Goal: Navigation & Orientation: Find specific page/section

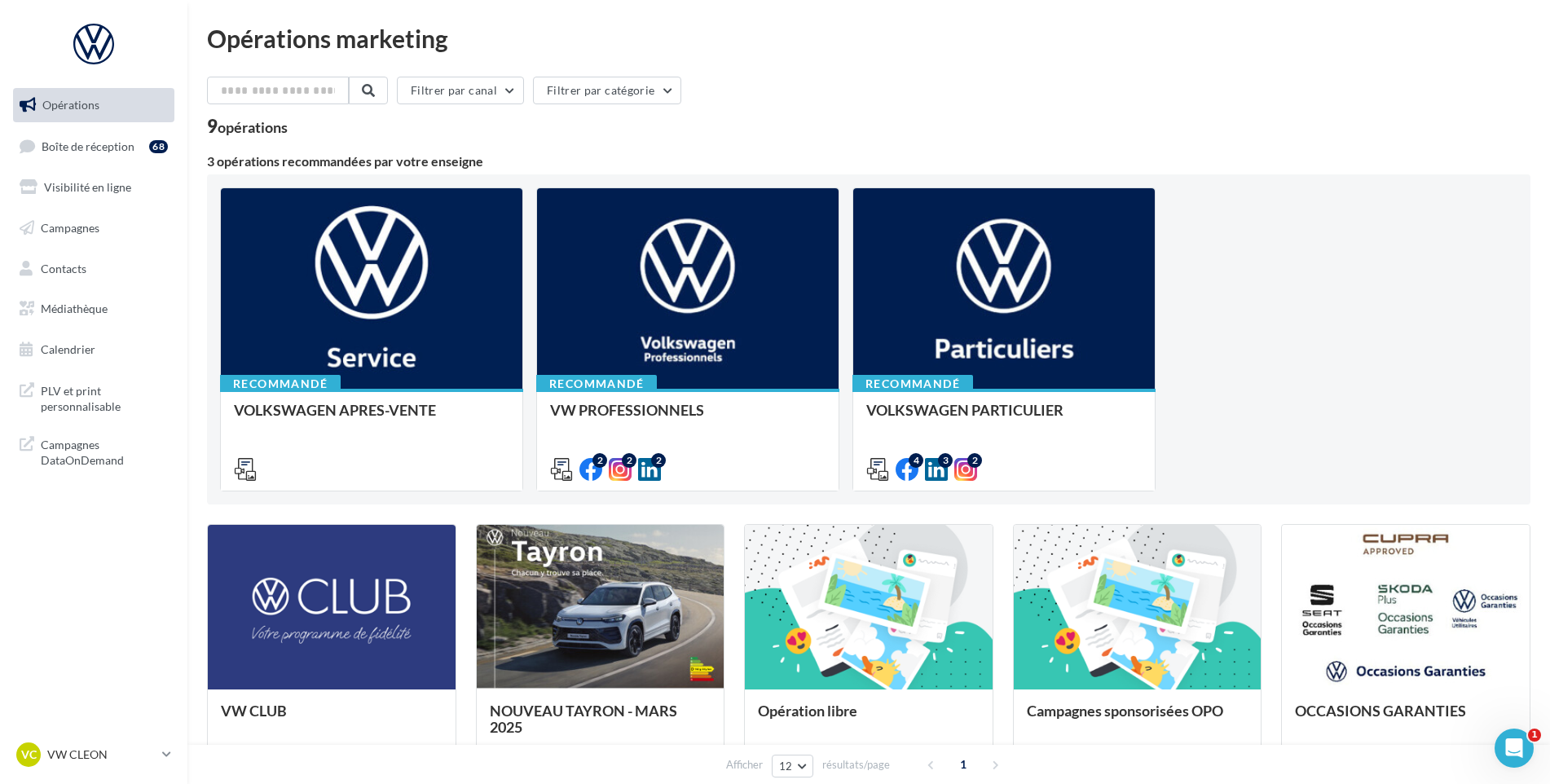
click at [69, 121] on link "Opérations" at bounding box center [94, 105] width 168 height 34
click at [69, 132] on link "Boîte de réception 68" at bounding box center [94, 146] width 168 height 35
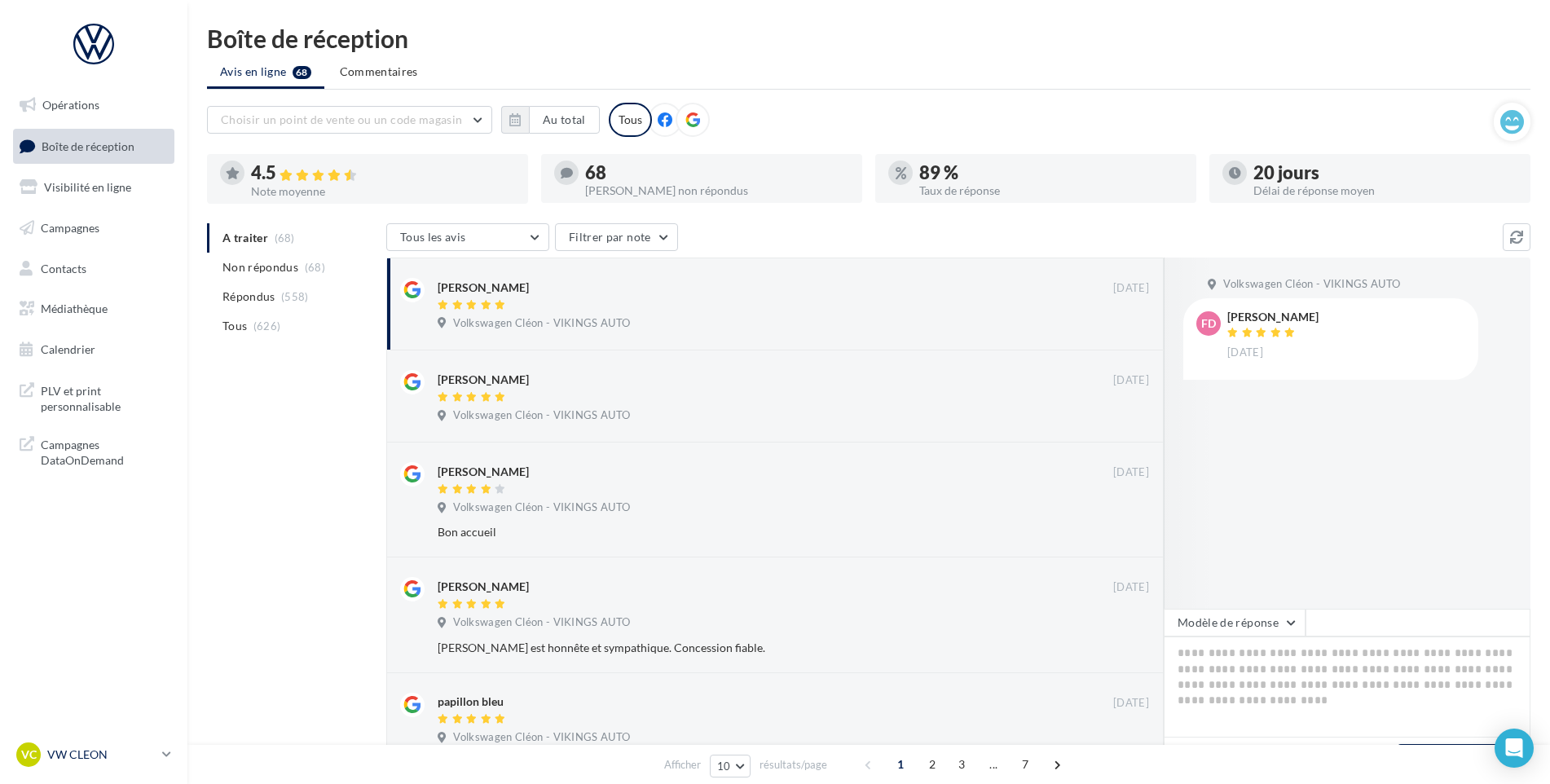
click at [82, 745] on div "VC VW CLEON vw-cle-vau" at bounding box center [86, 755] width 140 height 25
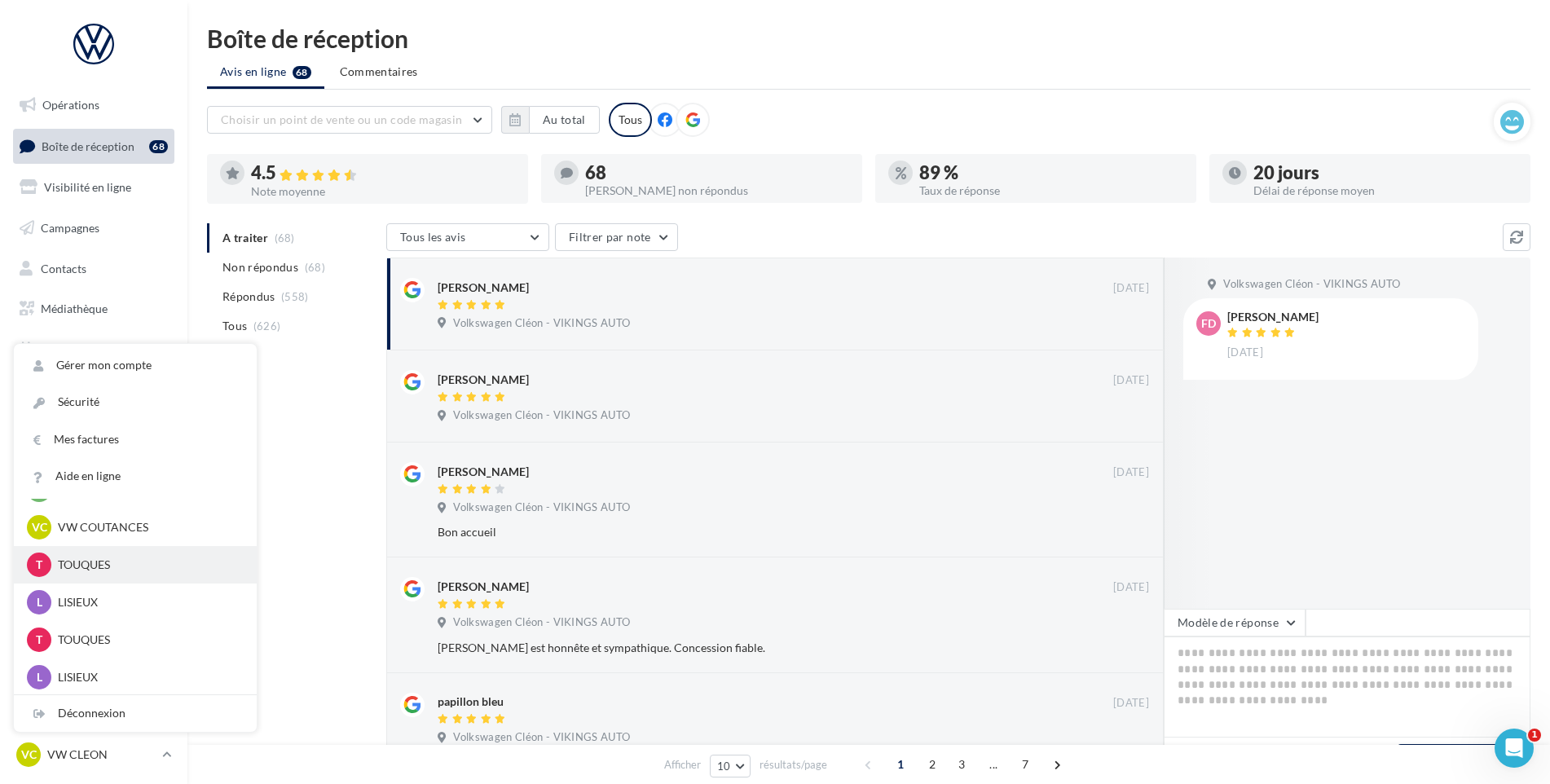
scroll to position [525, 0]
click at [131, 536] on div "VC VW COUTANCES vw-cou-vau" at bounding box center [135, 526] width 217 height 25
